Goal: Task Accomplishment & Management: Use online tool/utility

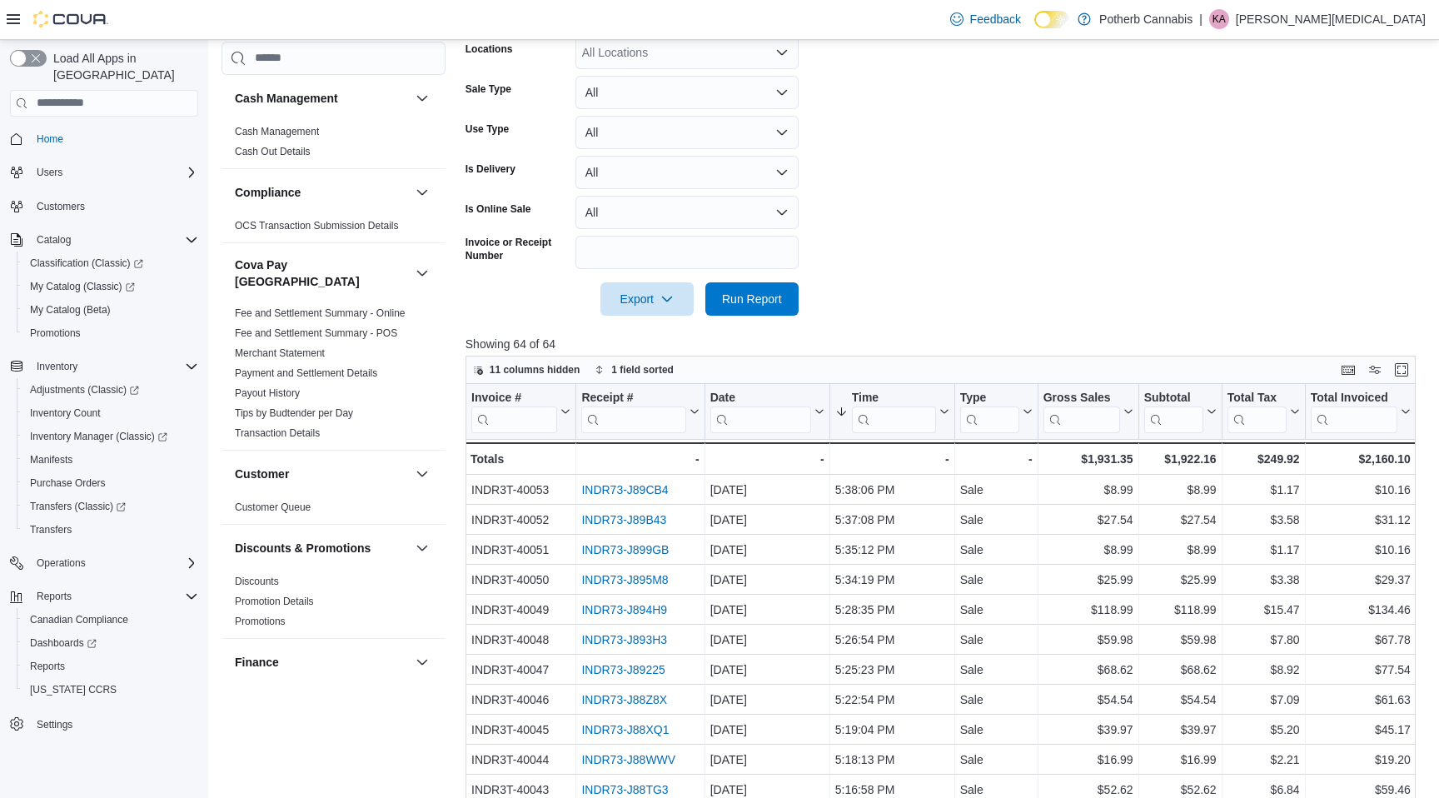
scroll to position [1046, 0]
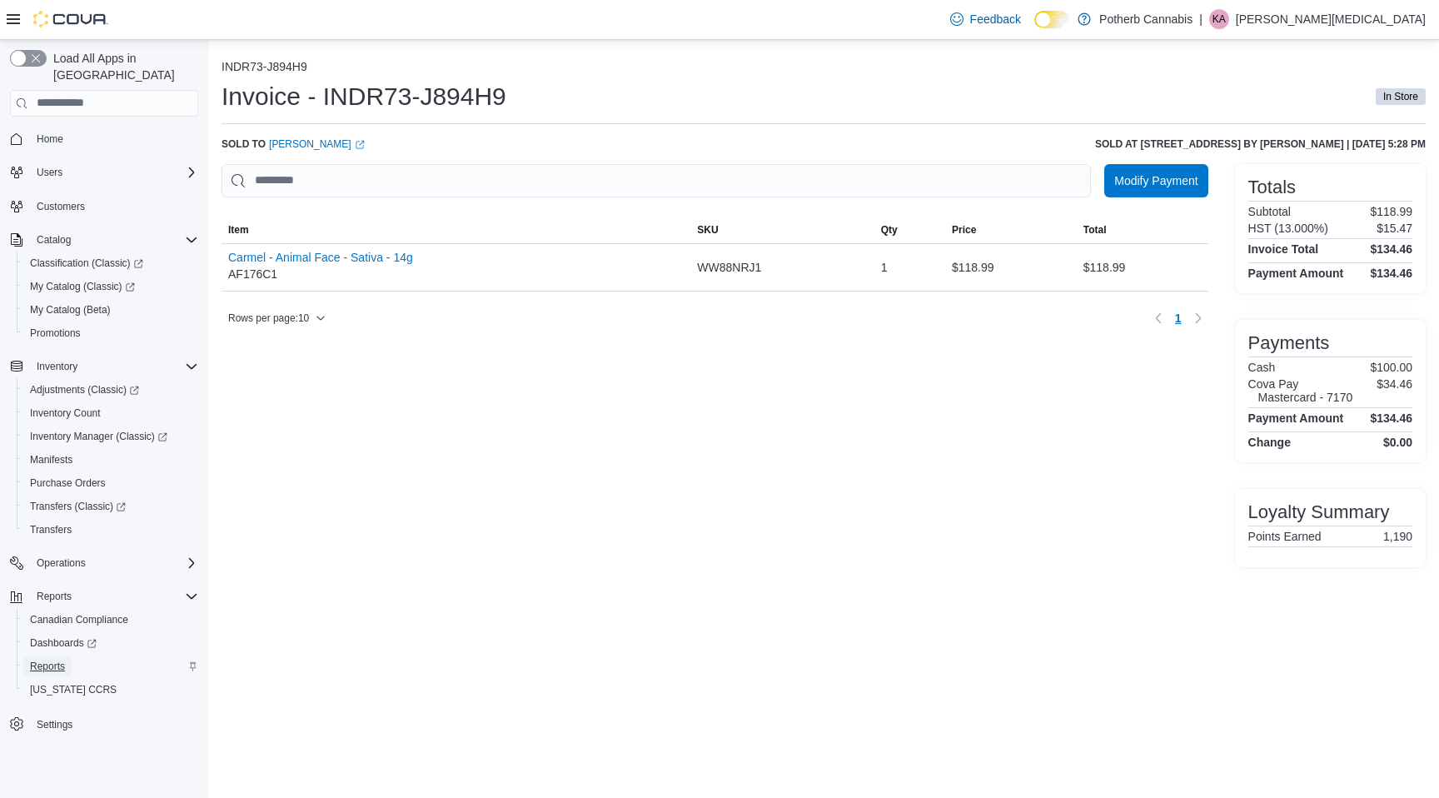
click at [57, 660] on span "Reports" at bounding box center [47, 666] width 35 height 13
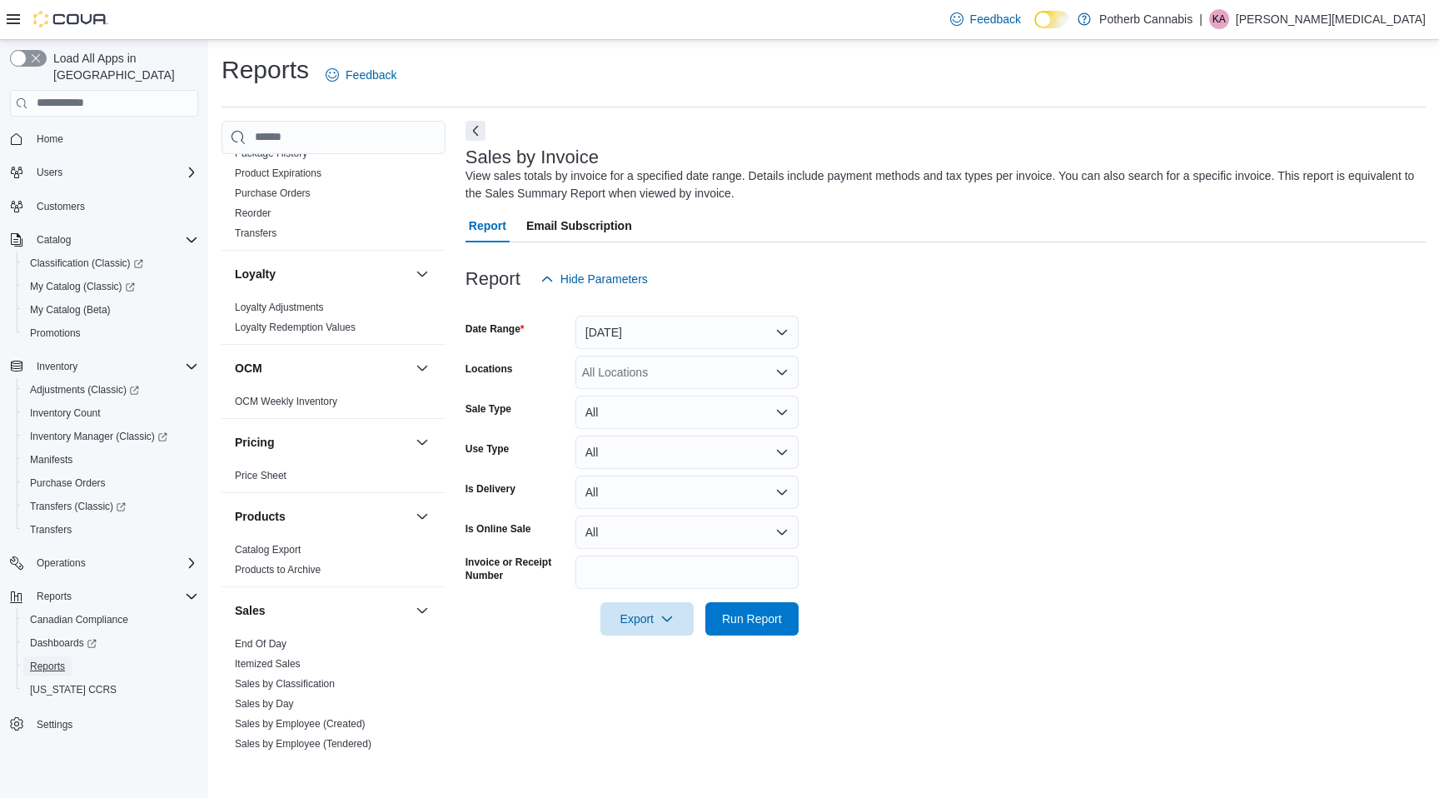
scroll to position [880, 0]
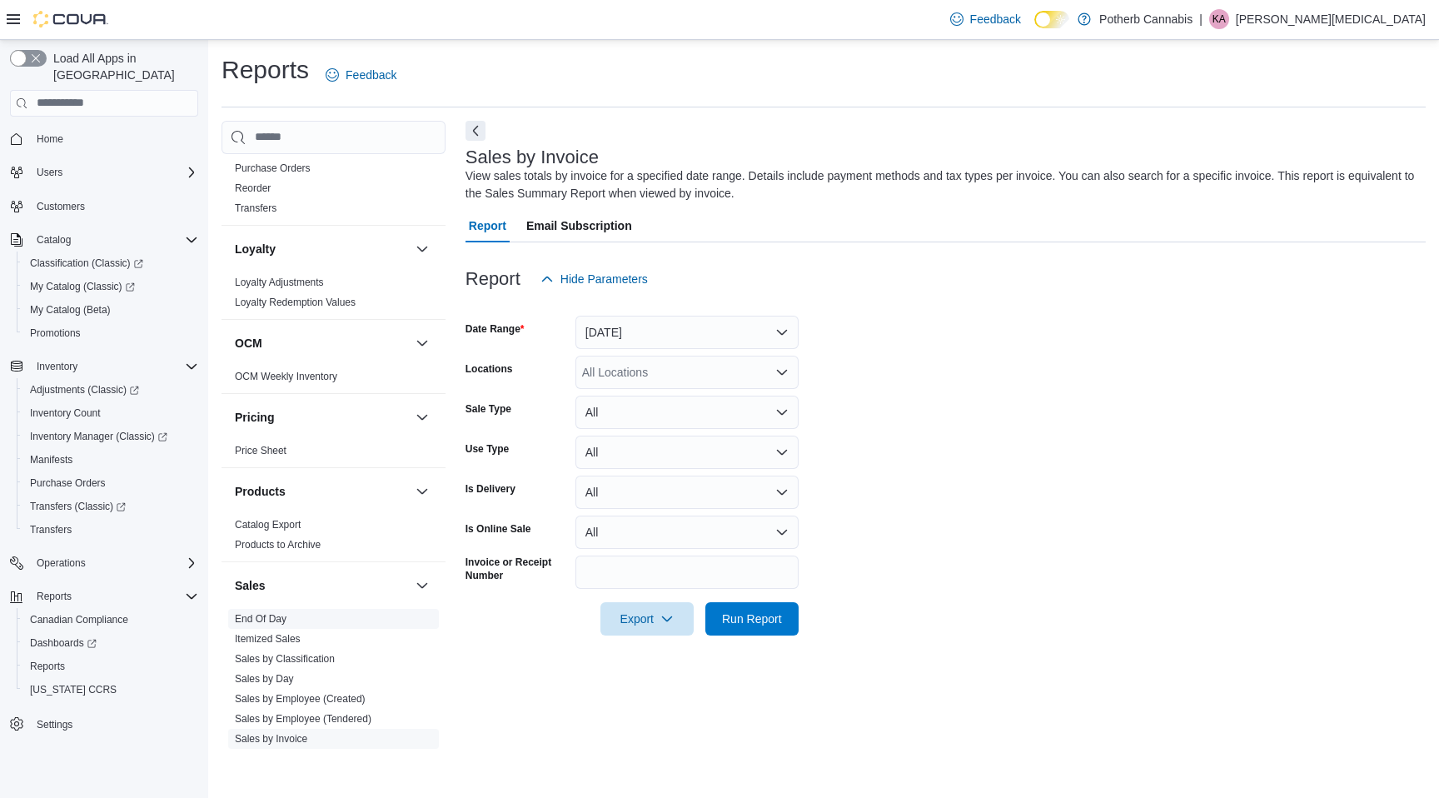
click at [258, 613] on link "End Of Day" at bounding box center [261, 619] width 52 height 12
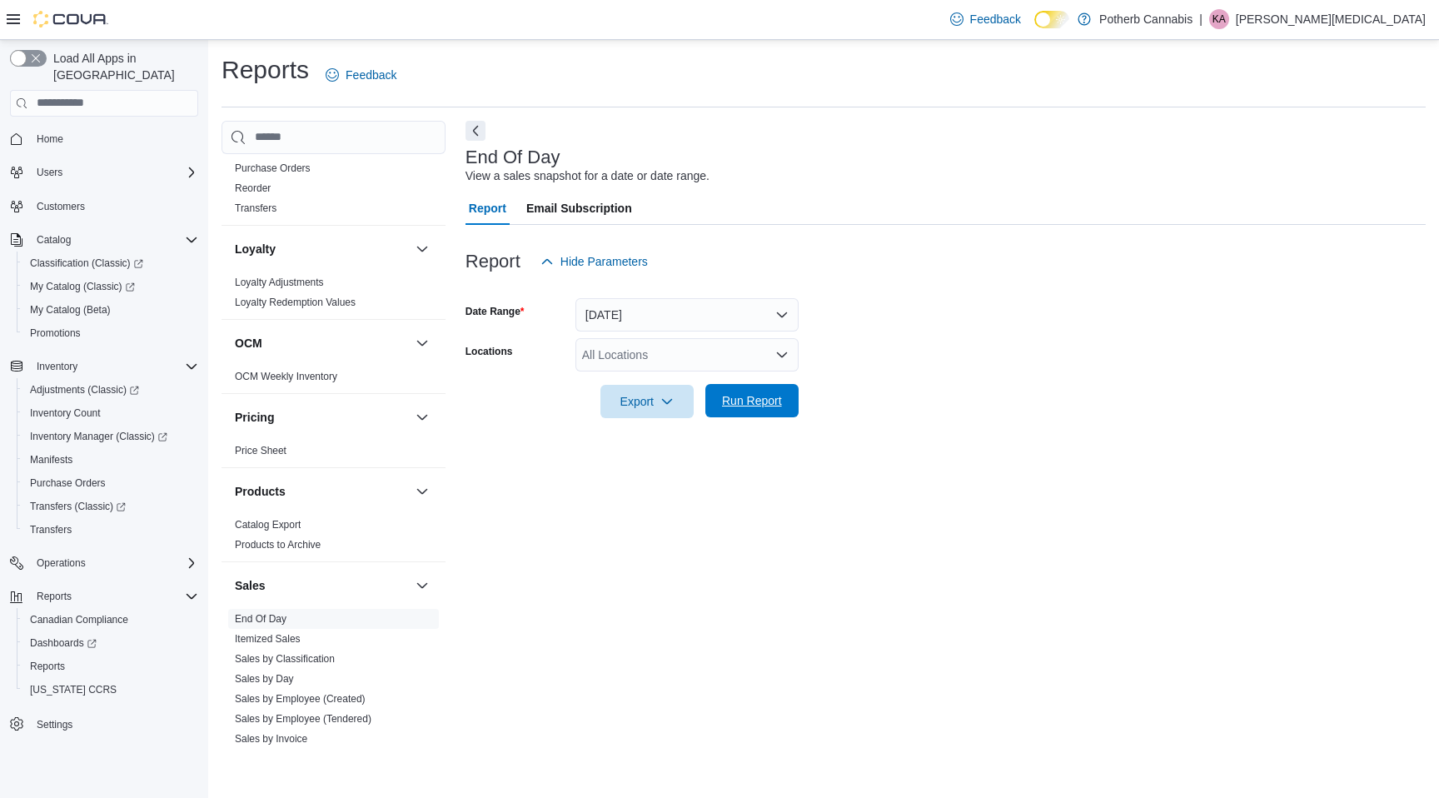
click at [772, 401] on span "Run Report" at bounding box center [752, 400] width 60 height 17
